Goal: Find specific page/section: Find specific page/section

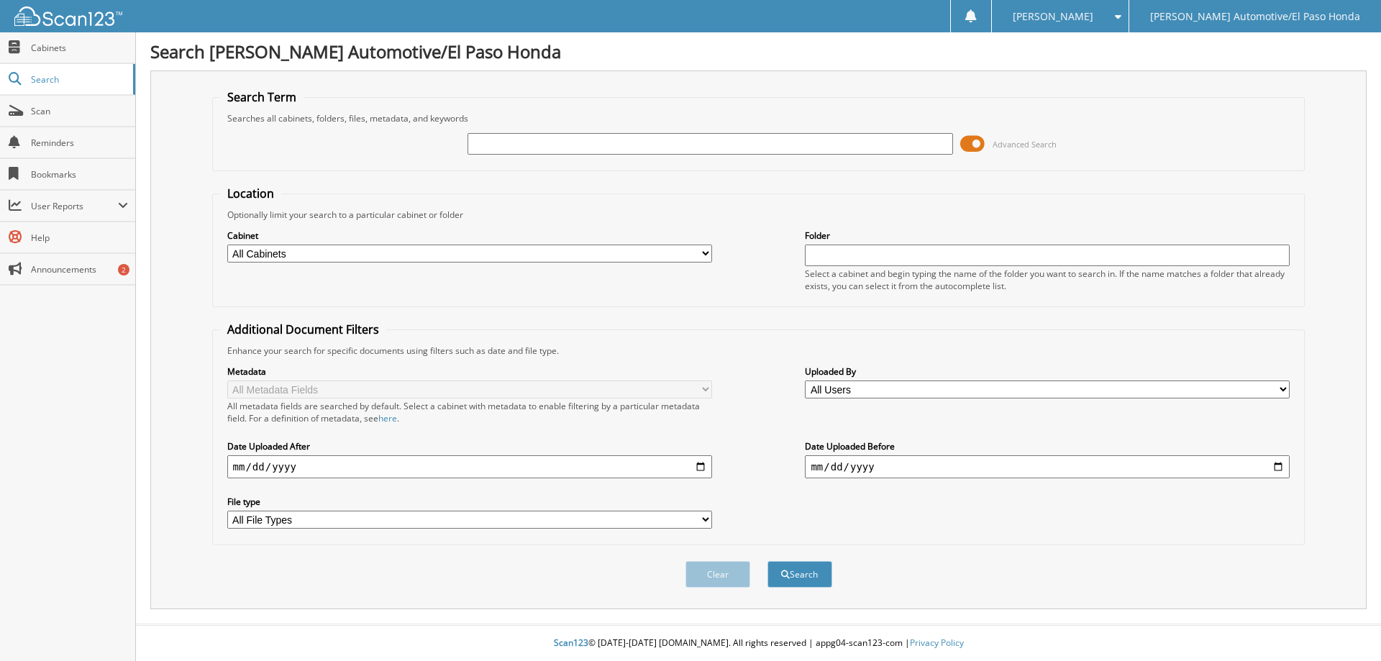
click at [509, 143] on input "text" at bounding box center [709, 144] width 485 height 22
paste input "52238A"
type input "52238A"
click at [767, 561] on button "Search" at bounding box center [799, 574] width 65 height 27
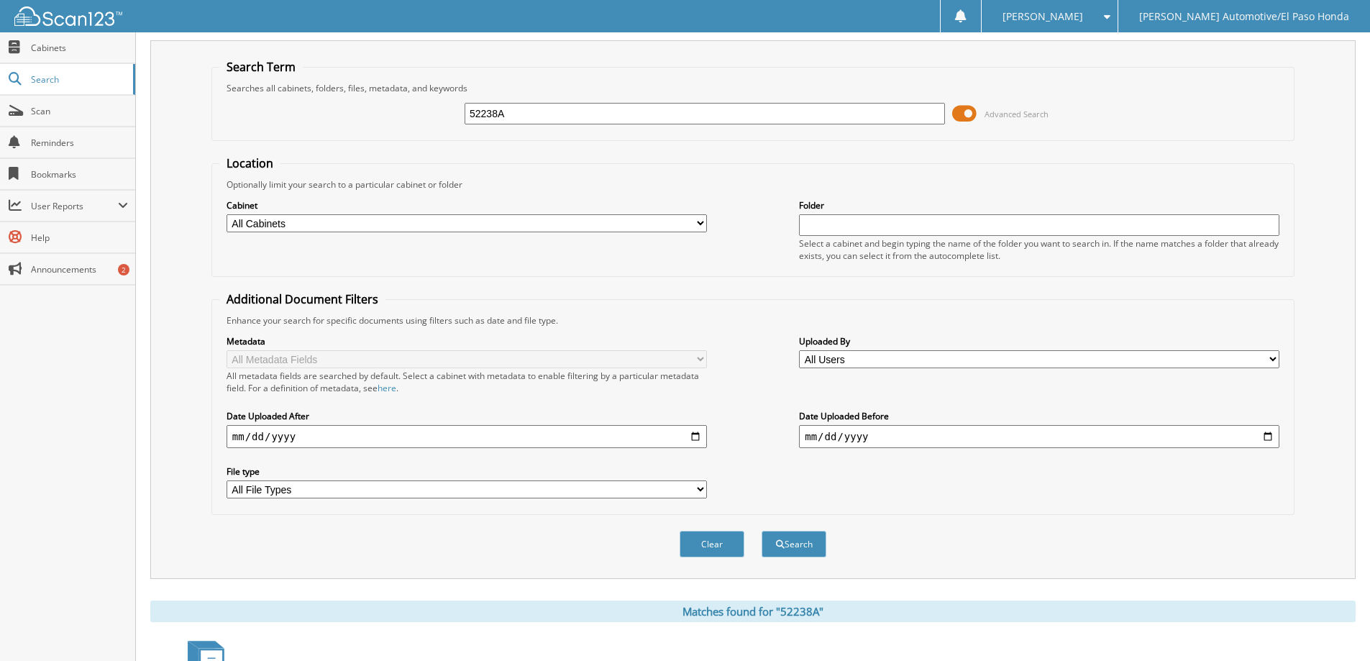
scroll to position [223, 0]
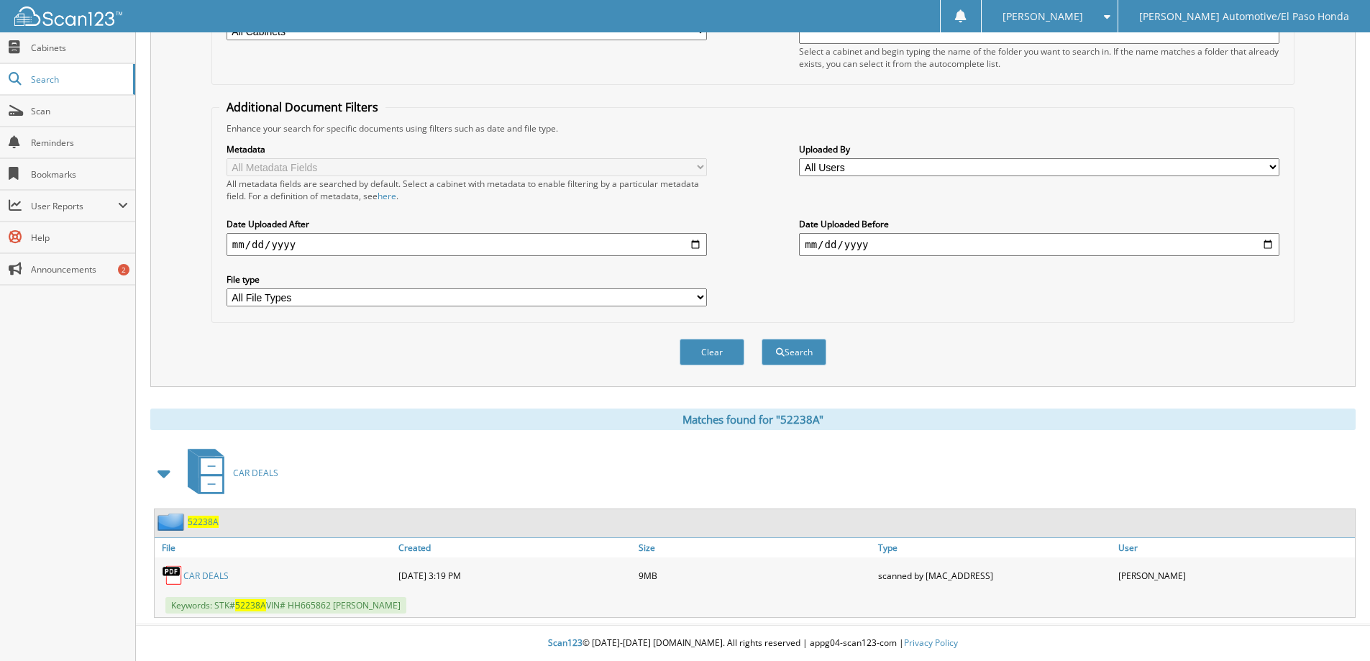
click at [204, 573] on link "CAR DEALS" at bounding box center [205, 576] width 45 height 12
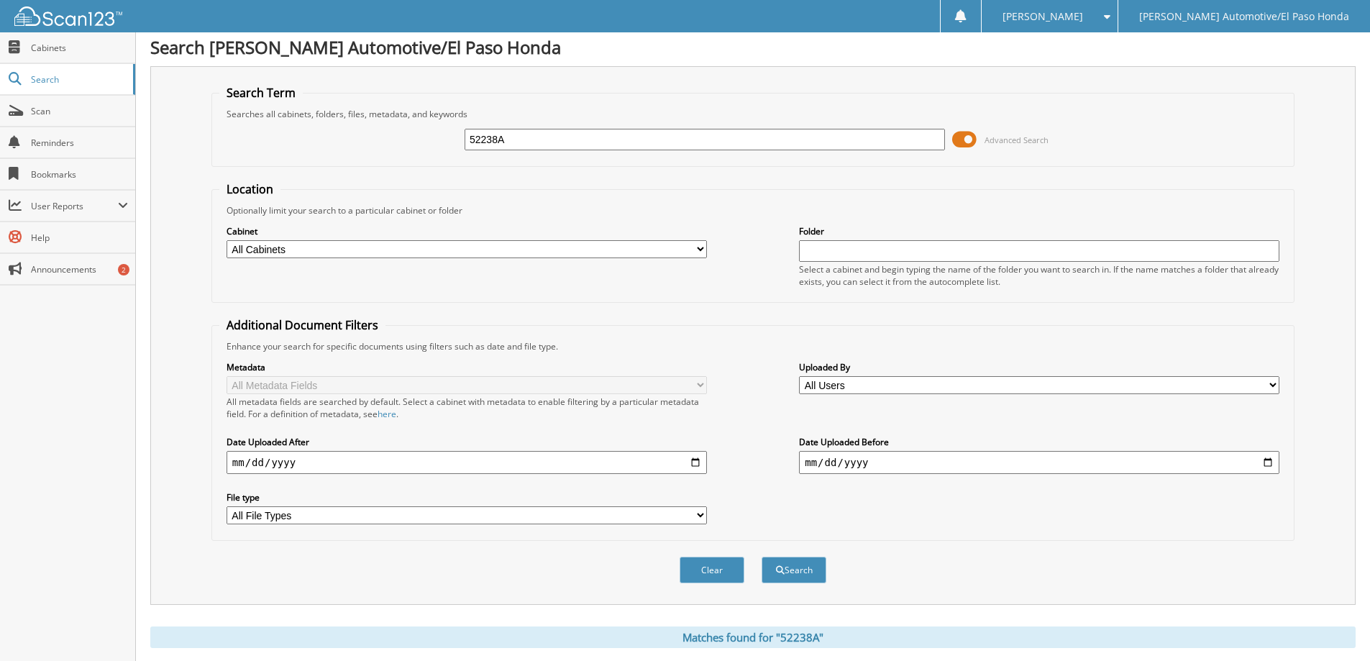
scroll to position [0, 0]
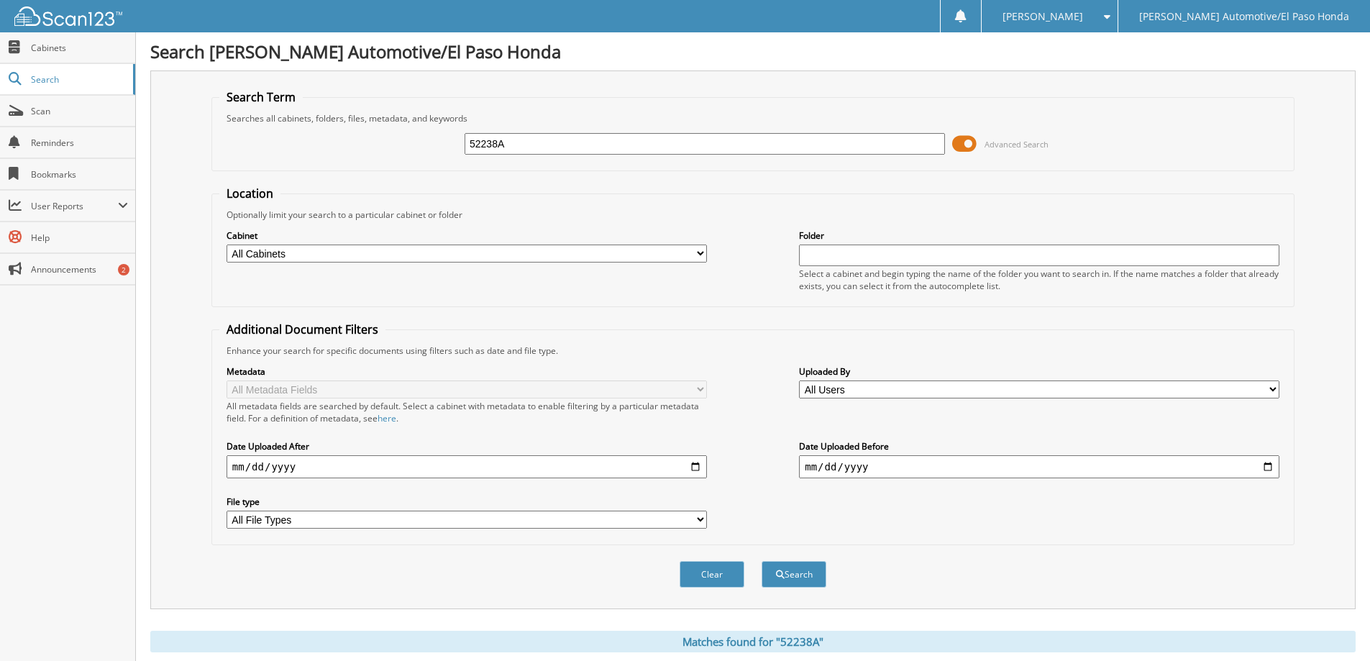
drag, startPoint x: 516, startPoint y: 149, endPoint x: 402, endPoint y: 149, distance: 114.4
click at [402, 149] on div "52238A Advanced Search" at bounding box center [752, 143] width 1067 height 39
paste input "20"
type input "52220A"
click at [762, 561] on button "Search" at bounding box center [794, 574] width 65 height 27
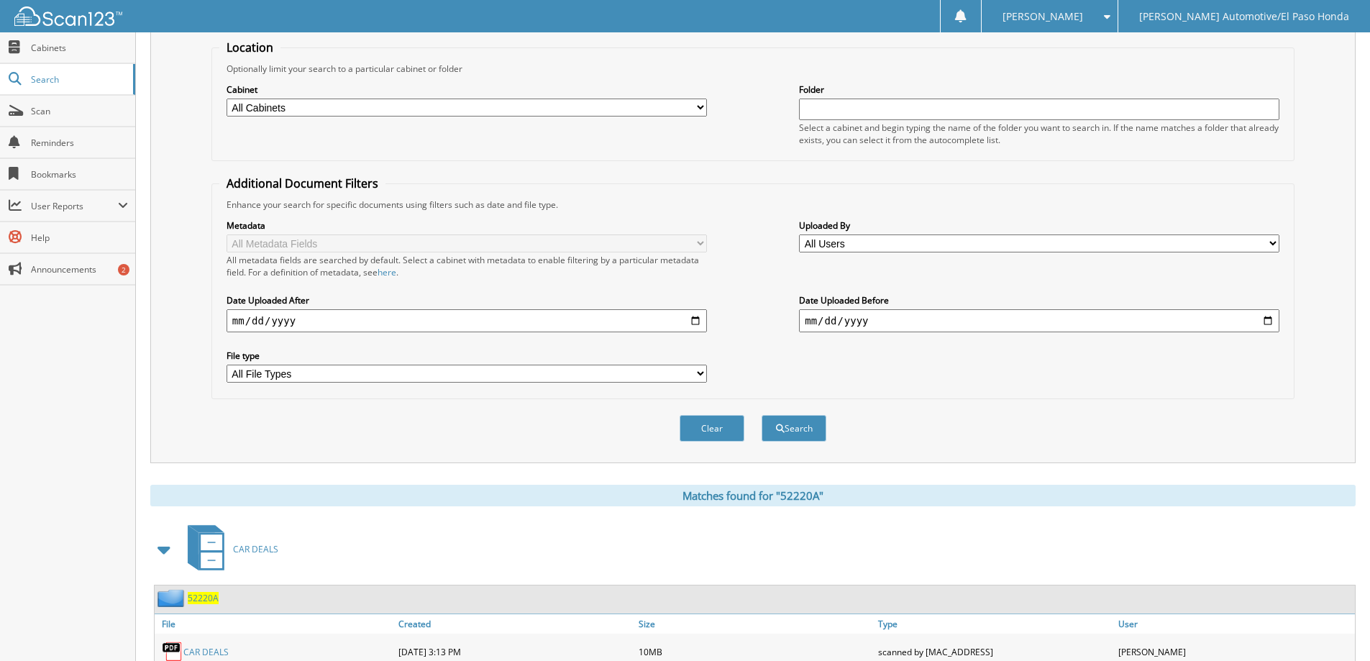
scroll to position [223, 0]
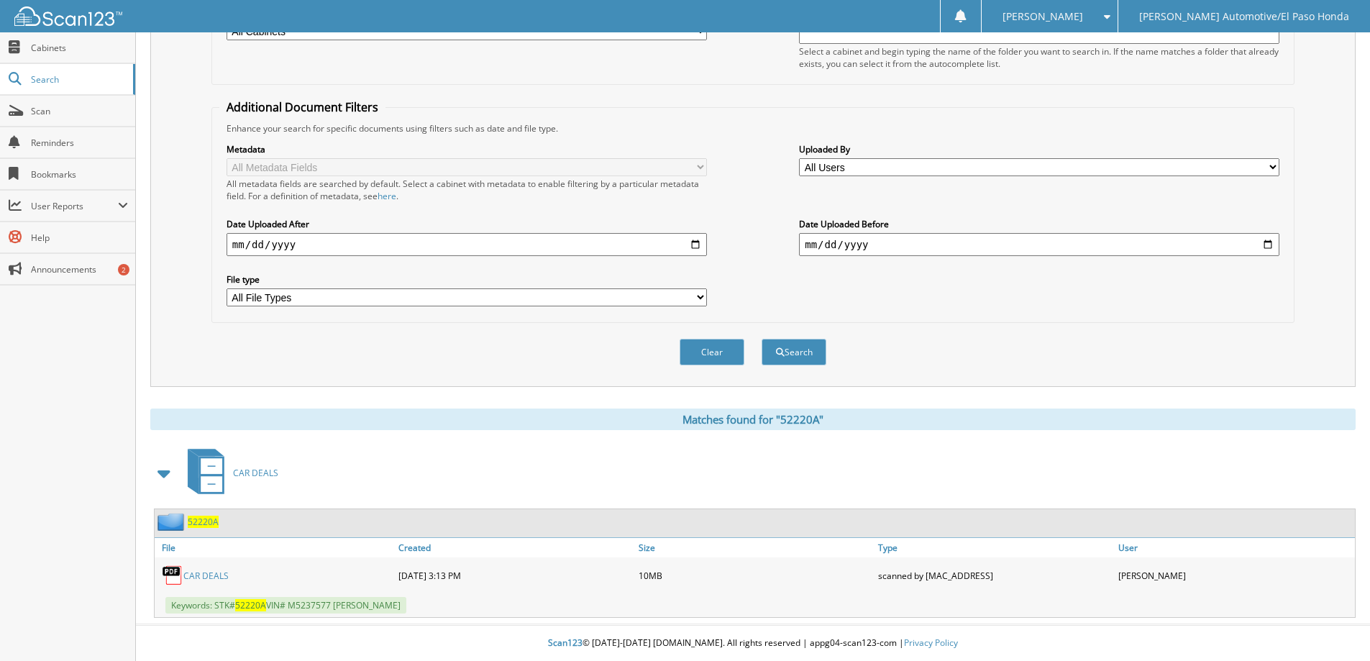
click at [203, 578] on link "CAR DEALS" at bounding box center [205, 576] width 45 height 12
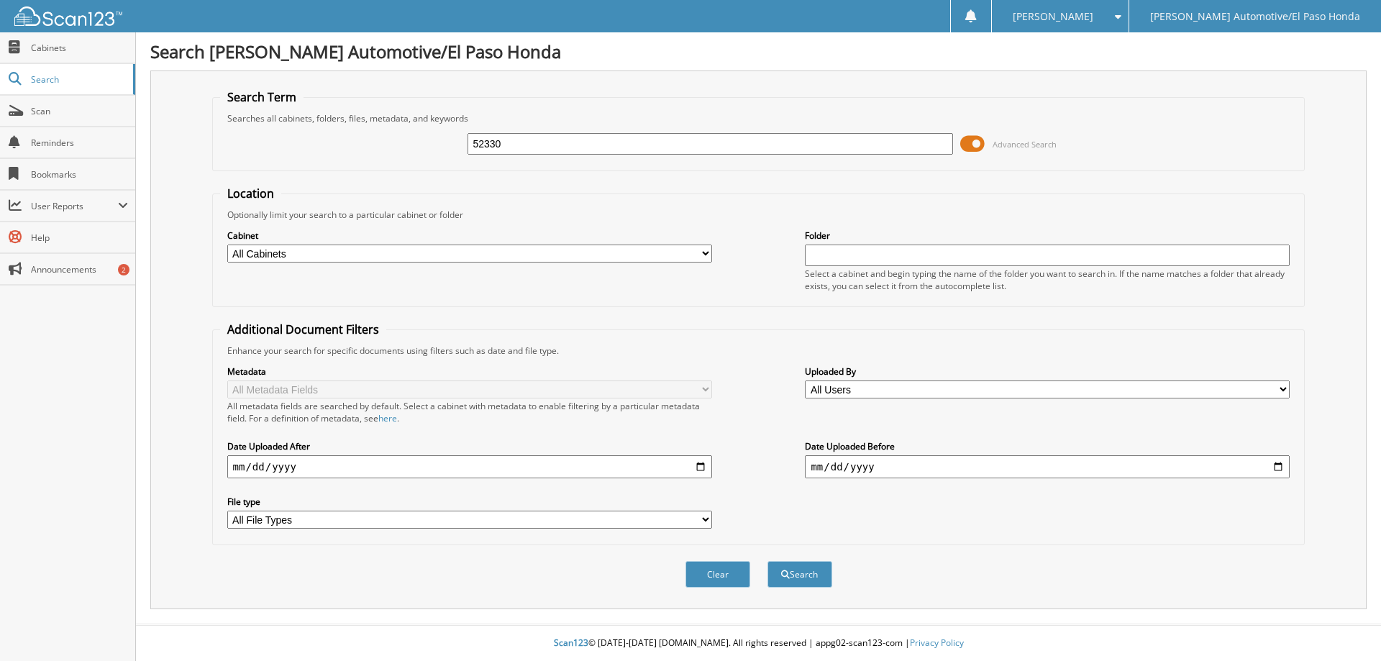
type input "52330"
click at [767, 561] on button "Search" at bounding box center [799, 574] width 65 height 27
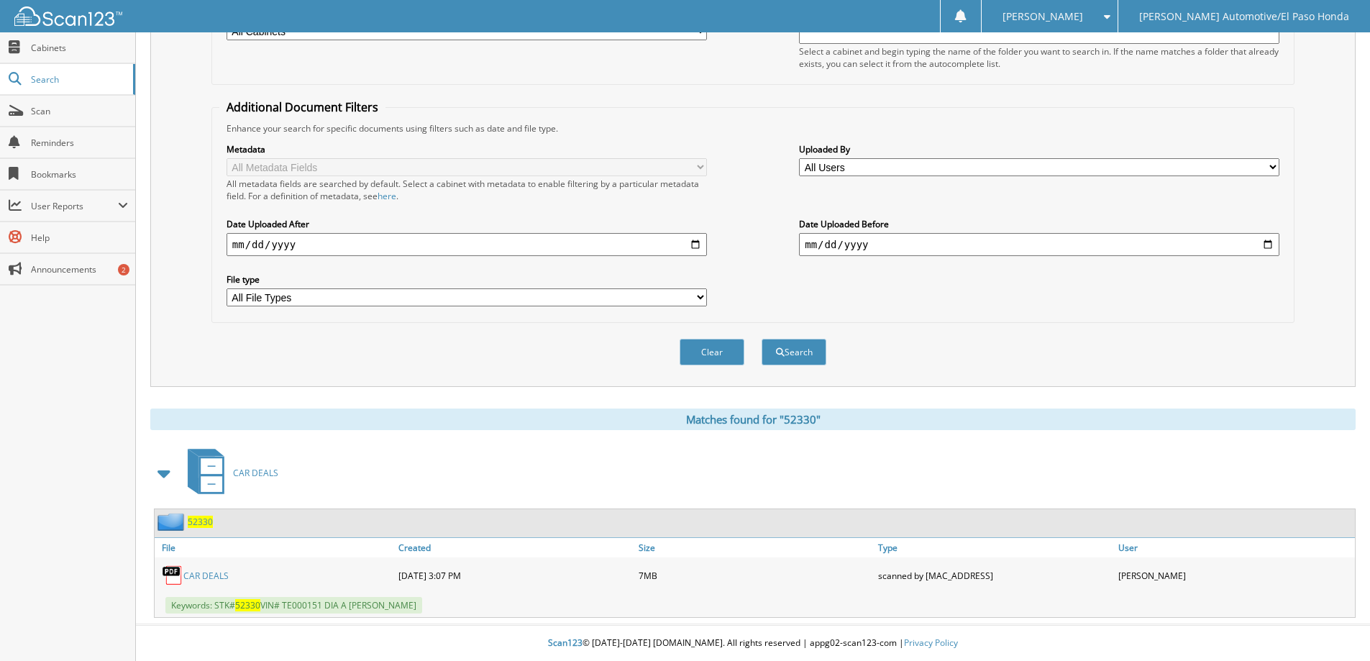
click at [200, 572] on link "CAR DEALS" at bounding box center [205, 576] width 45 height 12
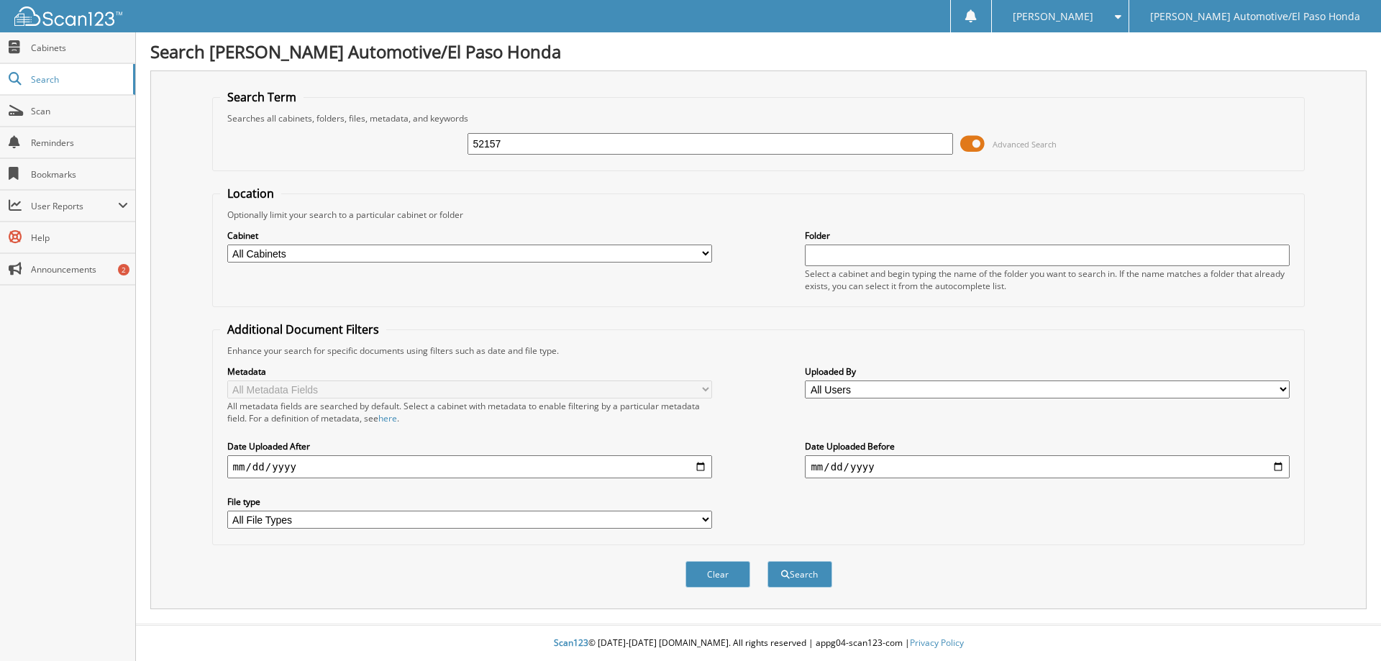
type input "52157"
click at [767, 561] on button "Search" at bounding box center [799, 574] width 65 height 27
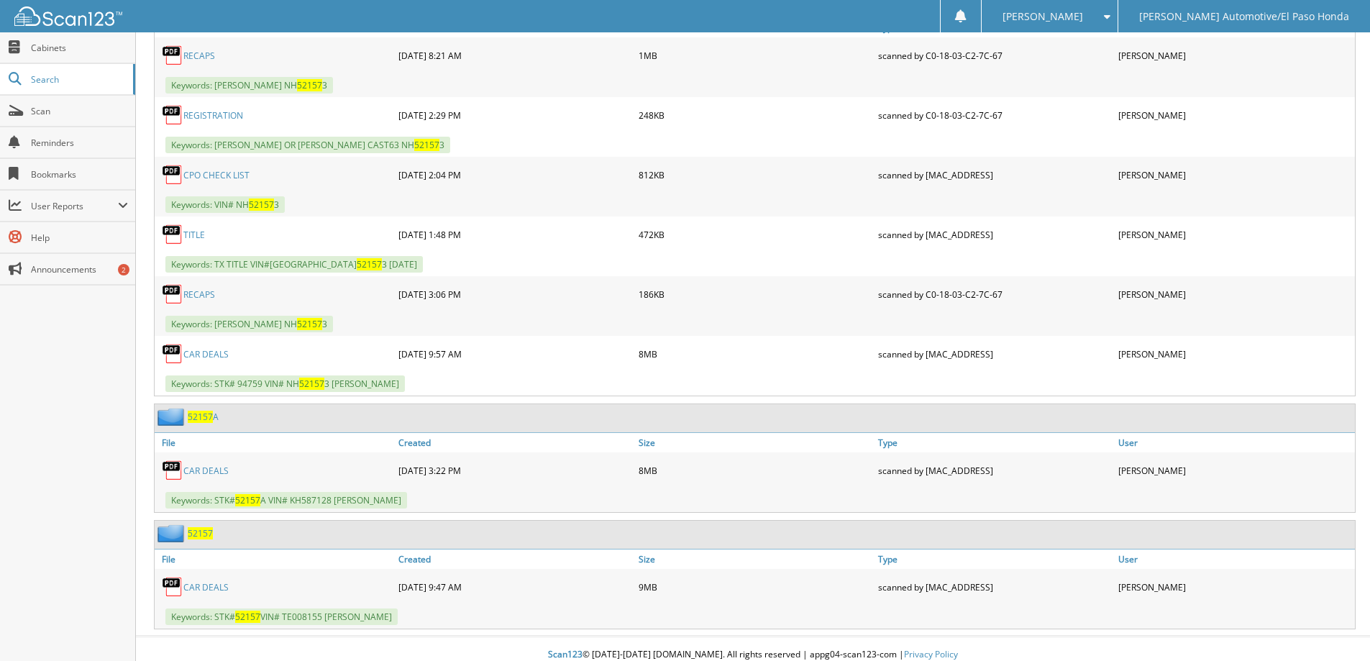
scroll to position [754, 0]
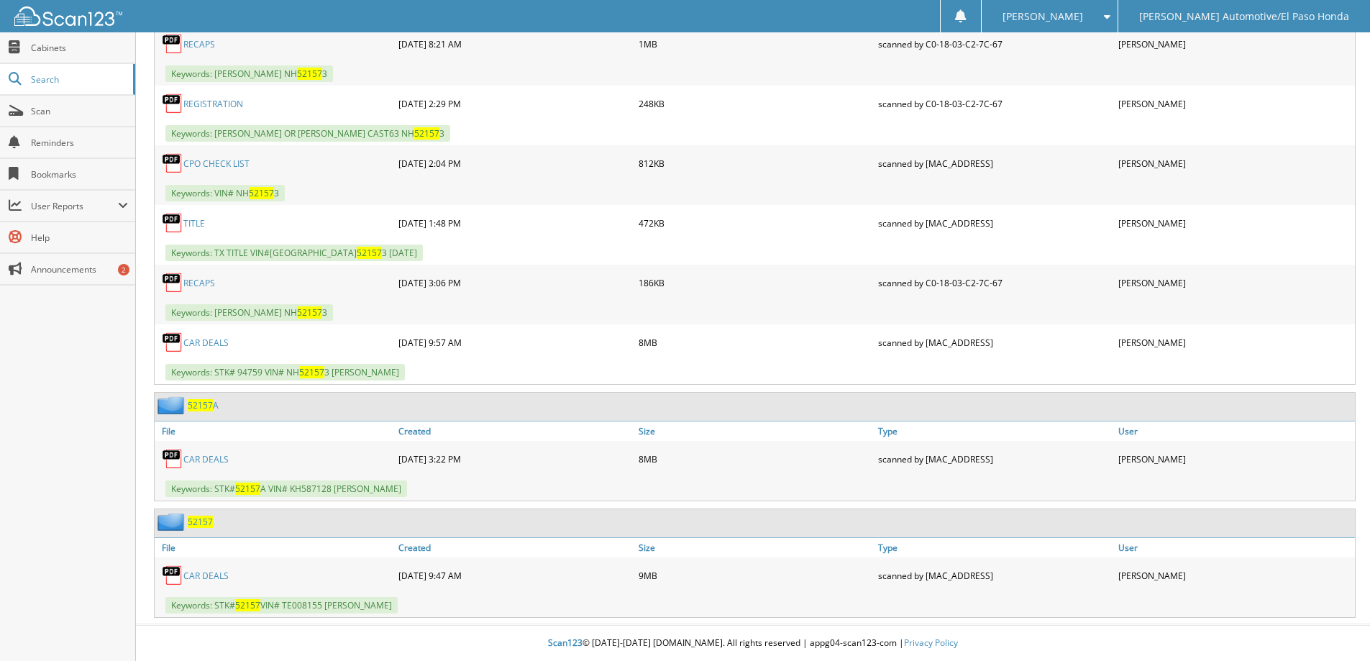
click at [215, 570] on link "CAR DEALS" at bounding box center [205, 576] width 45 height 12
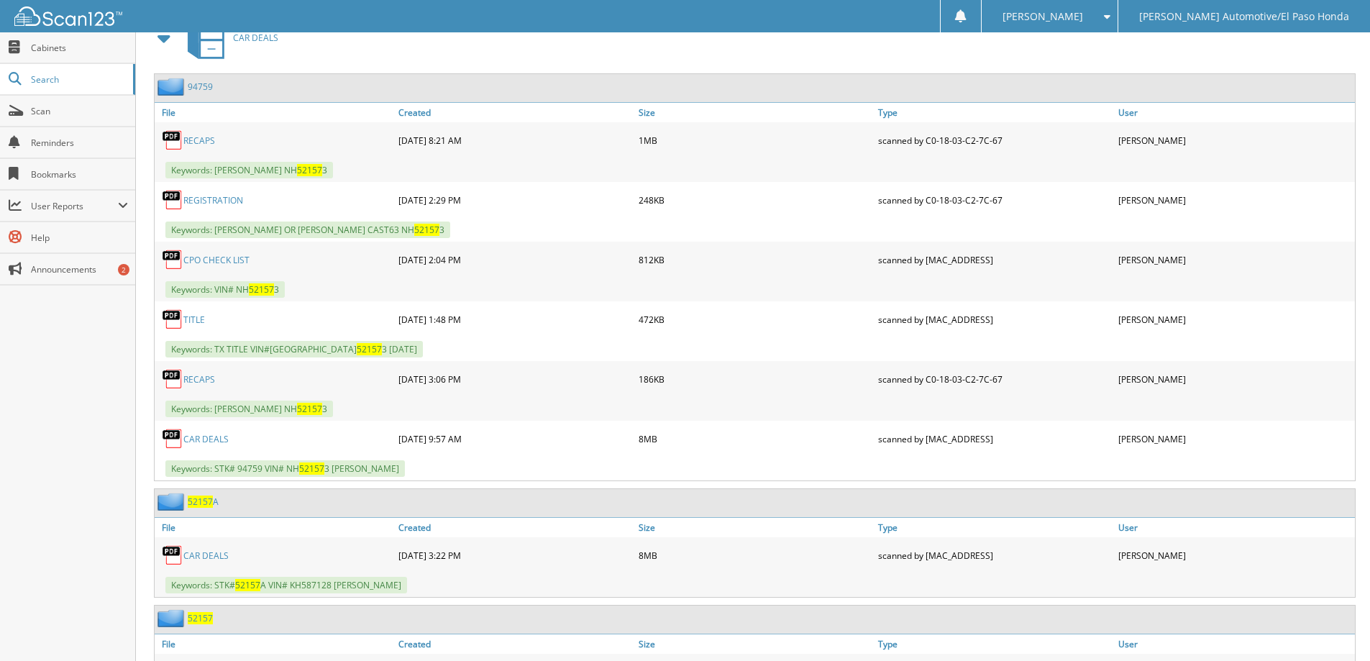
scroll to position [539, 0]
